Goal: Find specific fact: Find specific fact

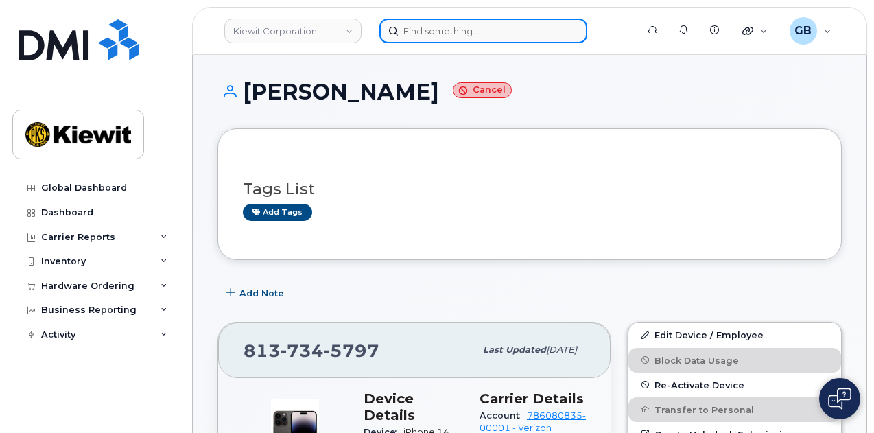
click at [537, 31] on input at bounding box center [483, 31] width 208 height 25
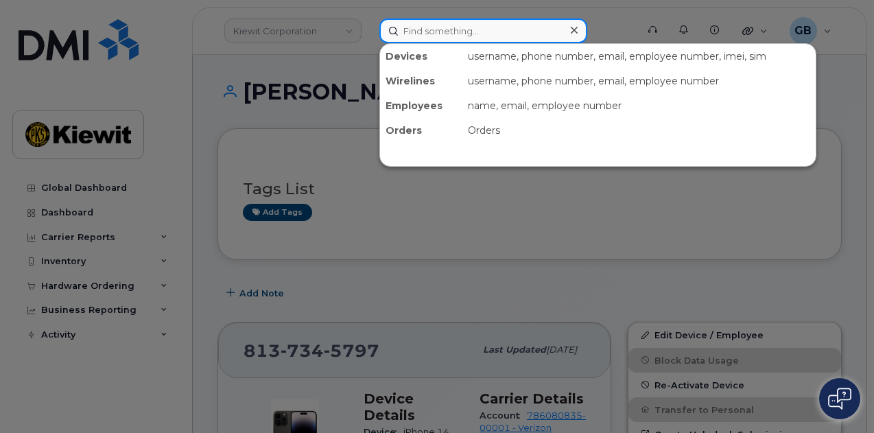
paste input "495378"
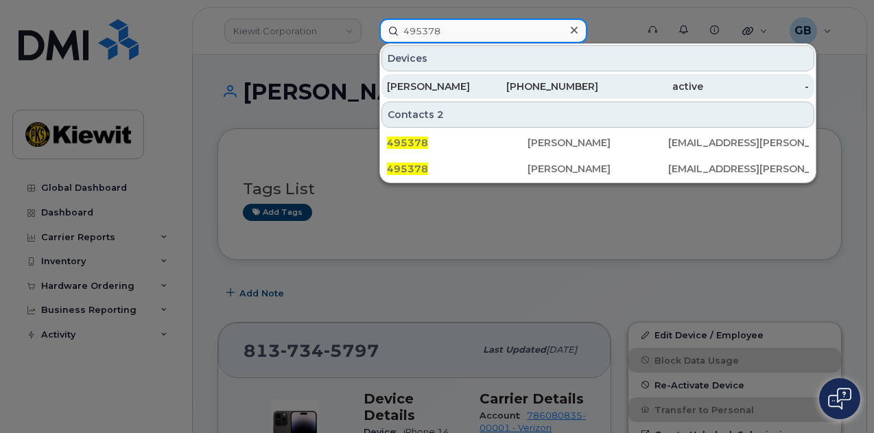
type input "495378"
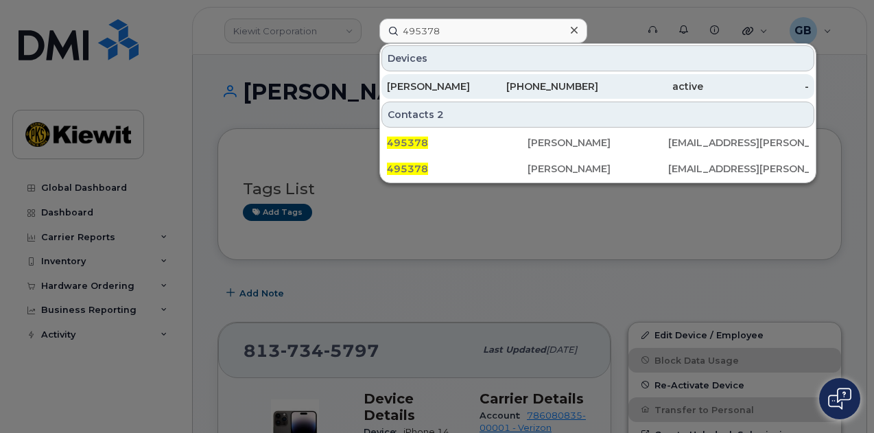
click at [499, 86] on div "[PHONE_NUMBER]" at bounding box center [545, 87] width 106 height 14
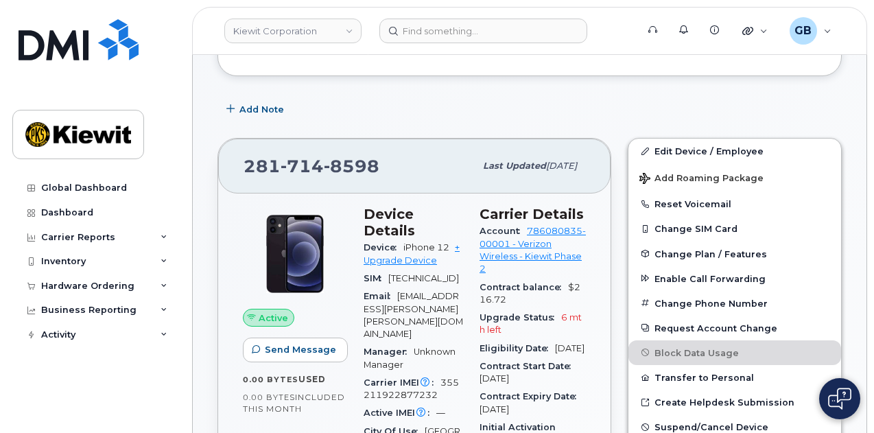
scroll to position [193, 0]
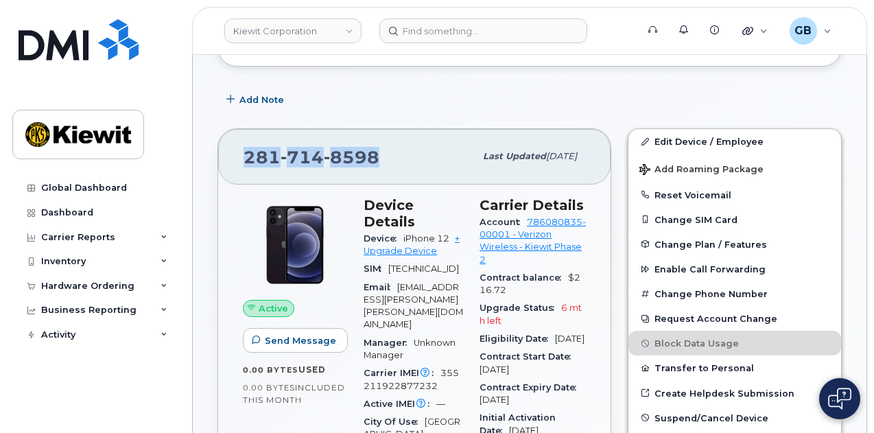
drag, startPoint x: 384, startPoint y: 154, endPoint x: 237, endPoint y: 156, distance: 146.8
click at [237, 156] on div "281 714 8598 Last updated Jul 31, 2025" at bounding box center [414, 156] width 392 height 55
copy span "281 714 8598"
drag, startPoint x: 449, startPoint y: 219, endPoint x: 403, endPoint y: 219, distance: 45.3
click at [403, 233] on span "iPhone 12" at bounding box center [426, 238] width 46 height 10
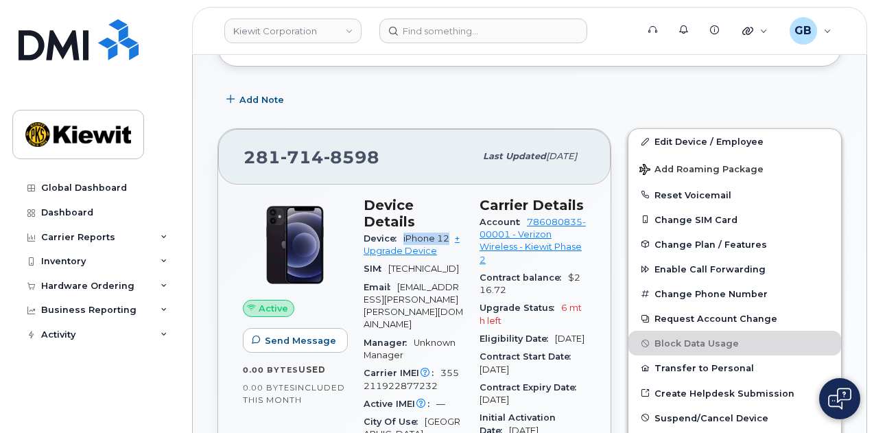
copy span "iPhone 12"
